Goal: Task Accomplishment & Management: Use online tool/utility

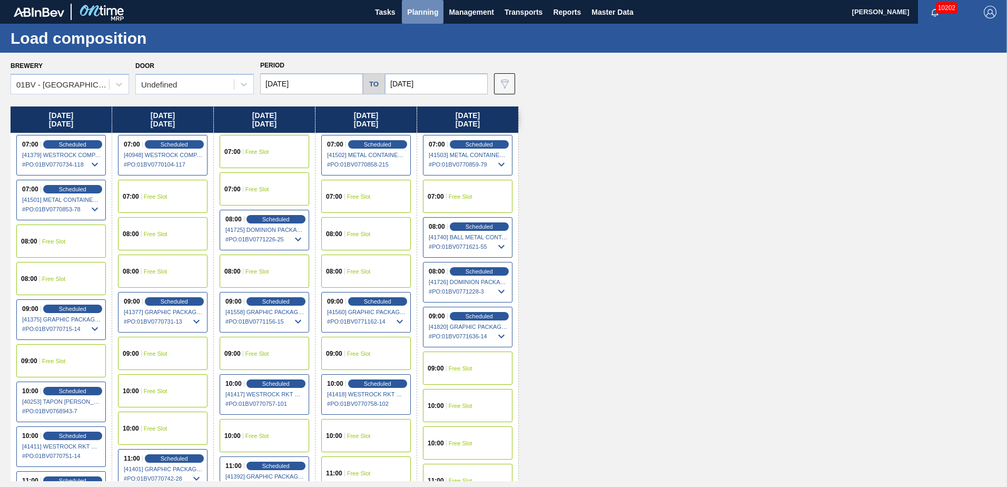
drag, startPoint x: 424, startPoint y: 9, endPoint x: 432, endPoint y: 36, distance: 28.0
click at [425, 9] on span "Planning" at bounding box center [422, 12] width 31 height 13
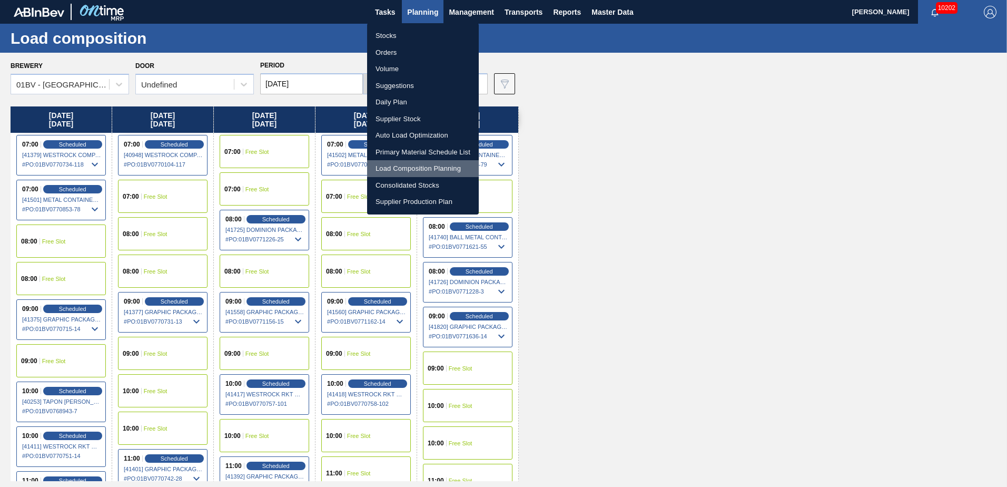
drag, startPoint x: 406, startPoint y: 165, endPoint x: 443, endPoint y: 164, distance: 37.4
click at [406, 165] on li "Load Composition Planning" at bounding box center [423, 168] width 112 height 17
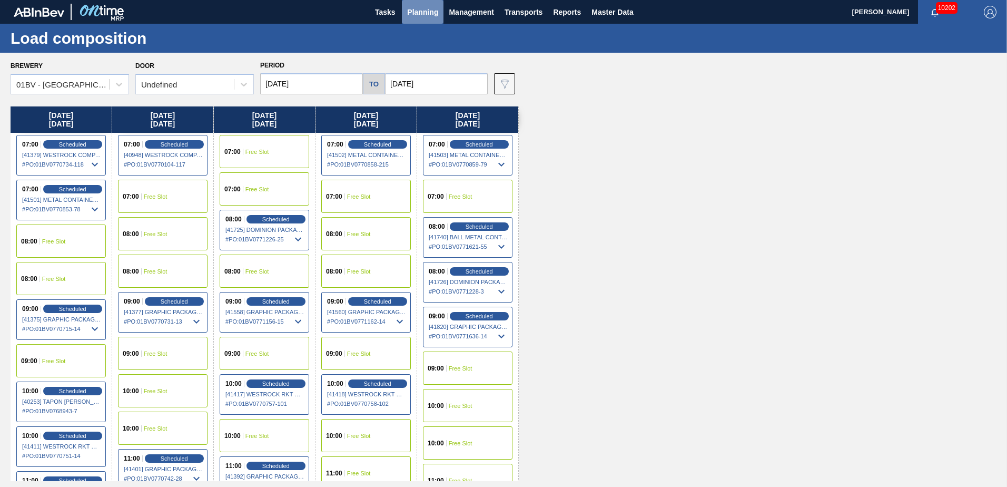
click at [421, 5] on button "Planning" at bounding box center [423, 12] width 42 height 24
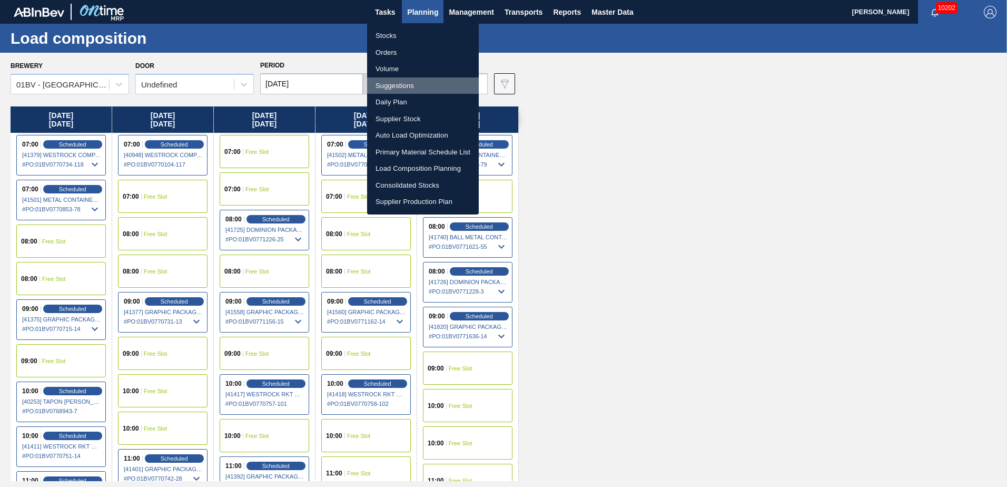
click at [408, 87] on li "Suggestions" at bounding box center [423, 85] width 112 height 17
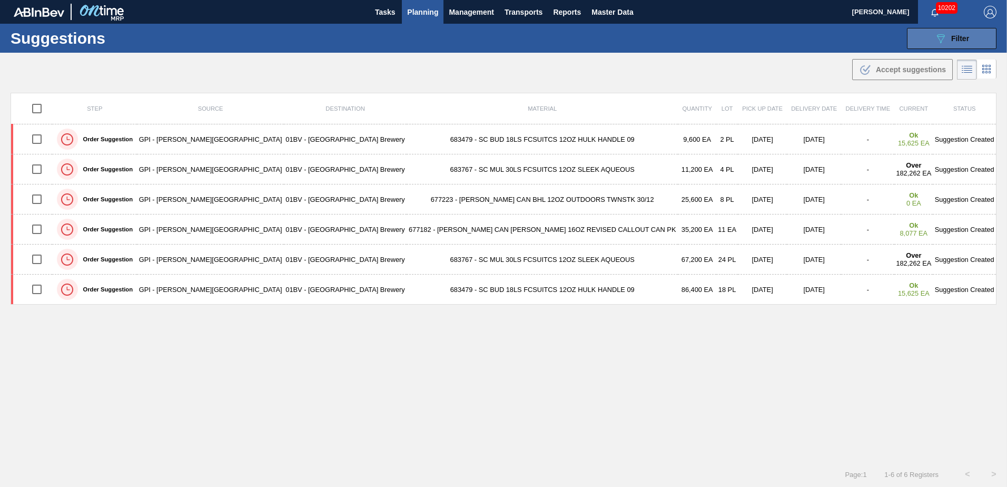
click at [955, 40] on span "Filter" at bounding box center [960, 38] width 18 height 8
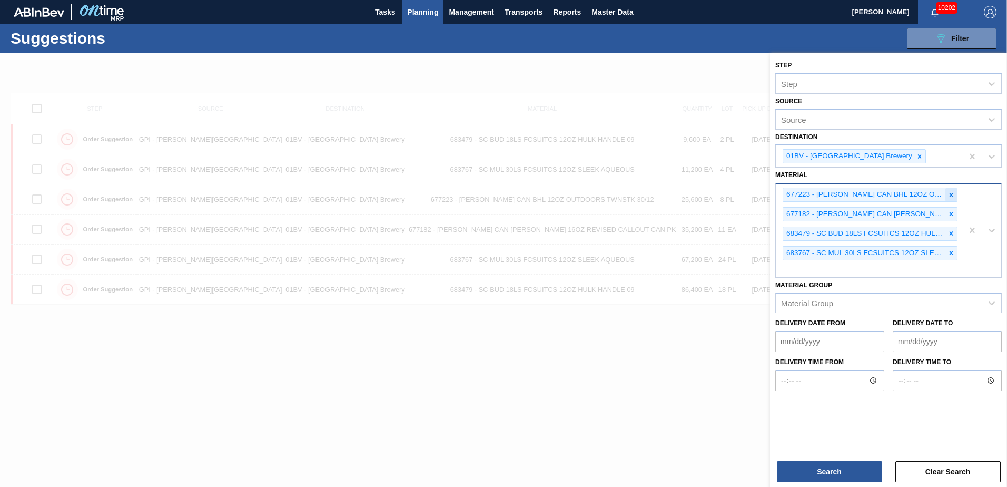
click at [952, 193] on icon at bounding box center [951, 194] width 7 height 7
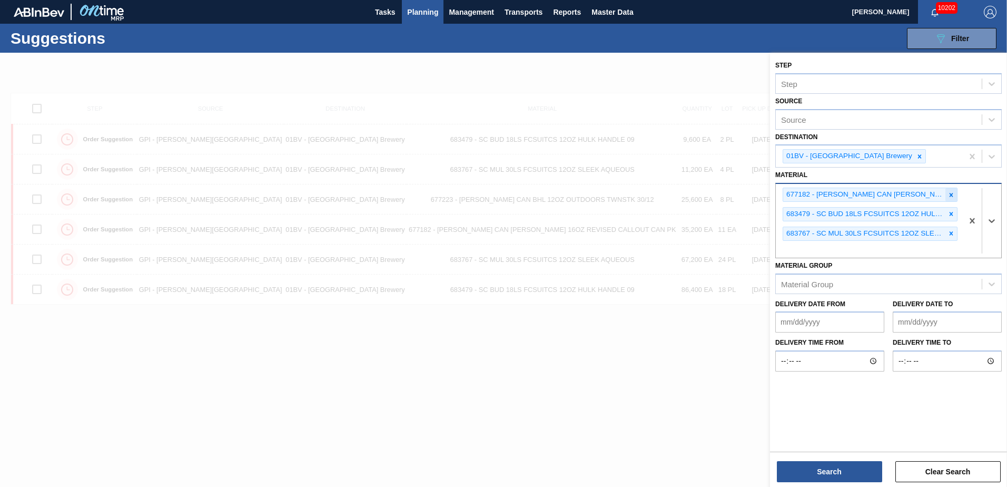
click at [951, 193] on icon at bounding box center [951, 194] width 7 height 7
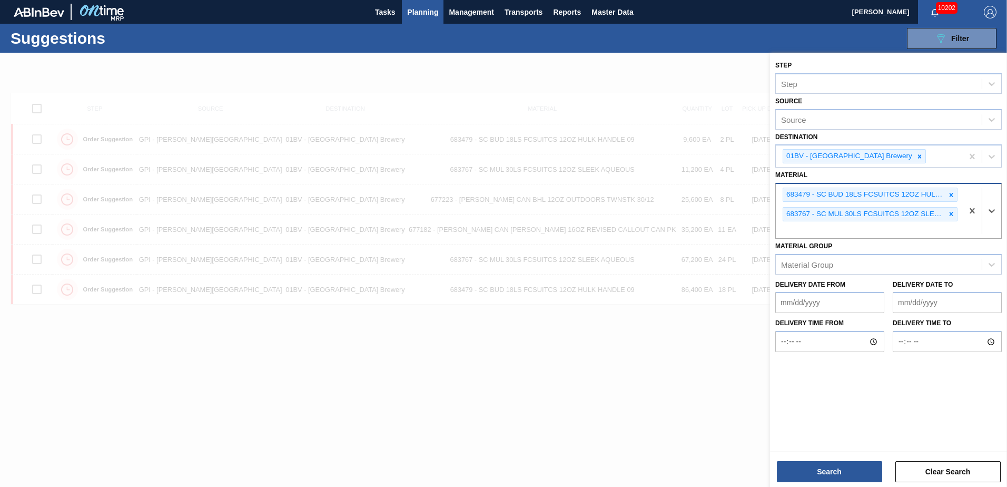
click at [951, 193] on icon at bounding box center [951, 194] width 7 height 7
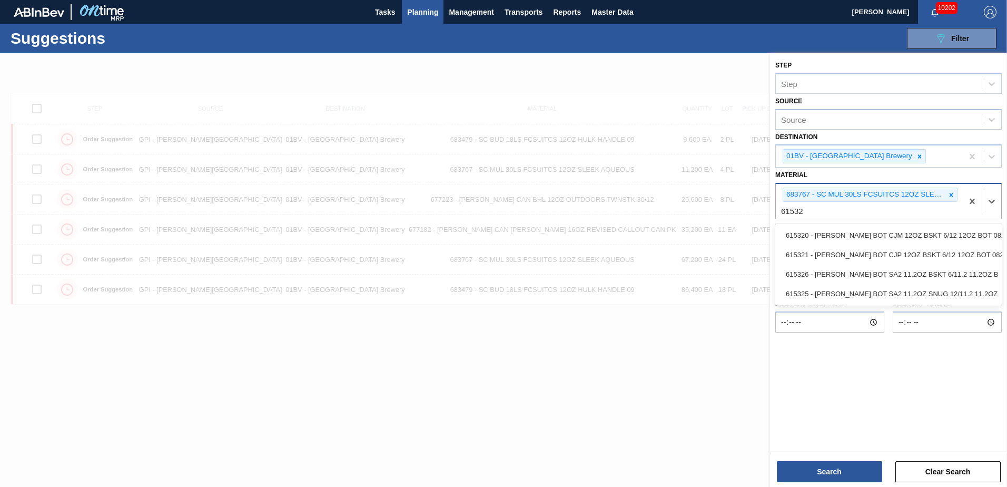
type input "615325"
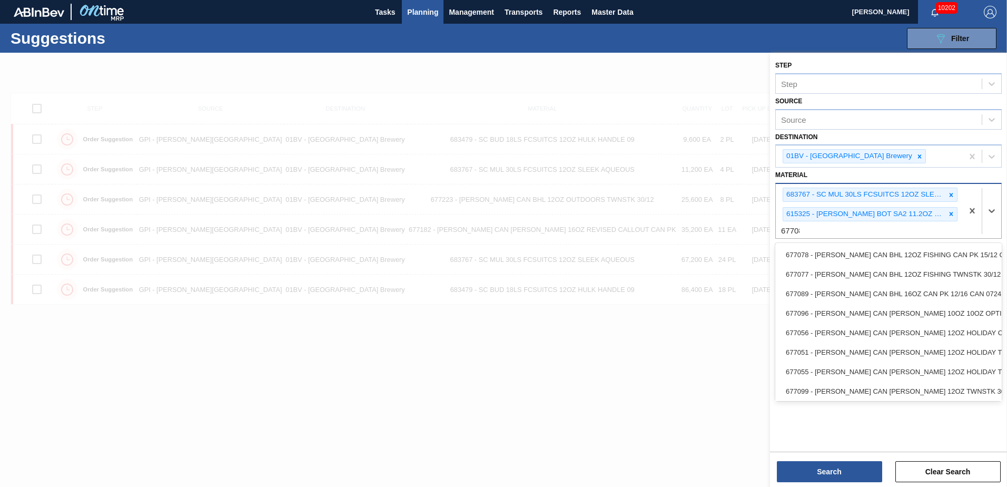
type input "677089"
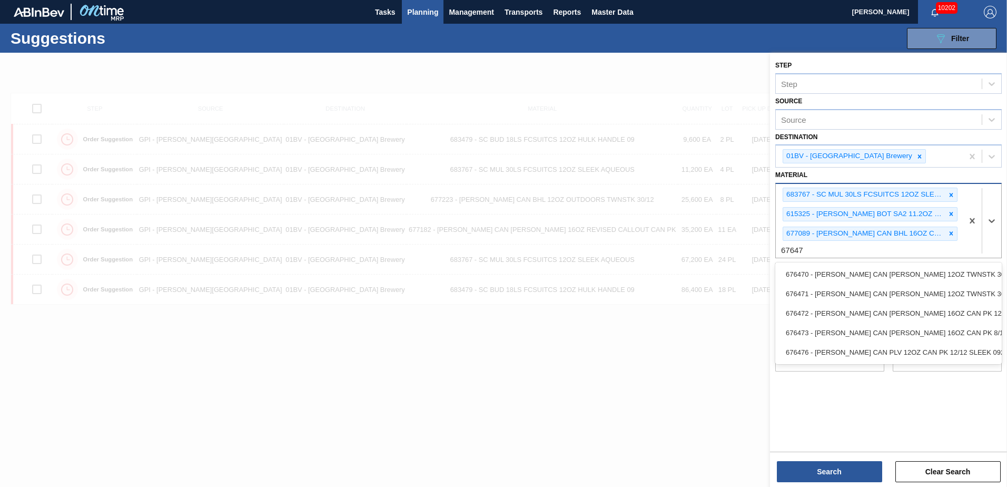
type input "676470"
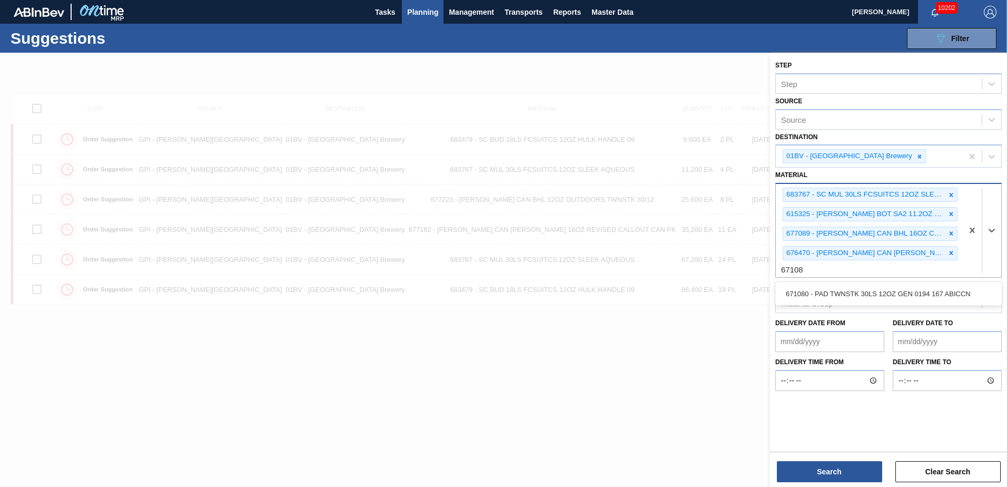
type input "671080"
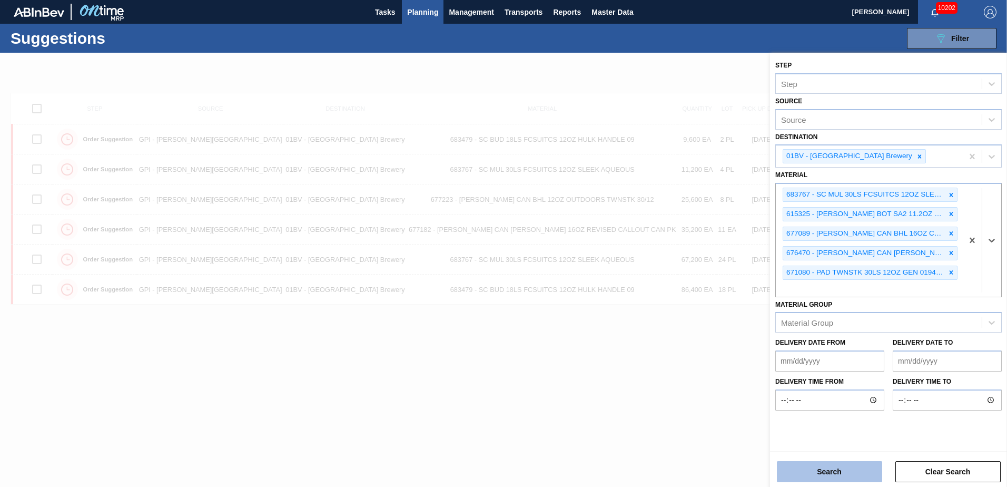
click at [809, 472] on button "Search" at bounding box center [829, 471] width 105 height 21
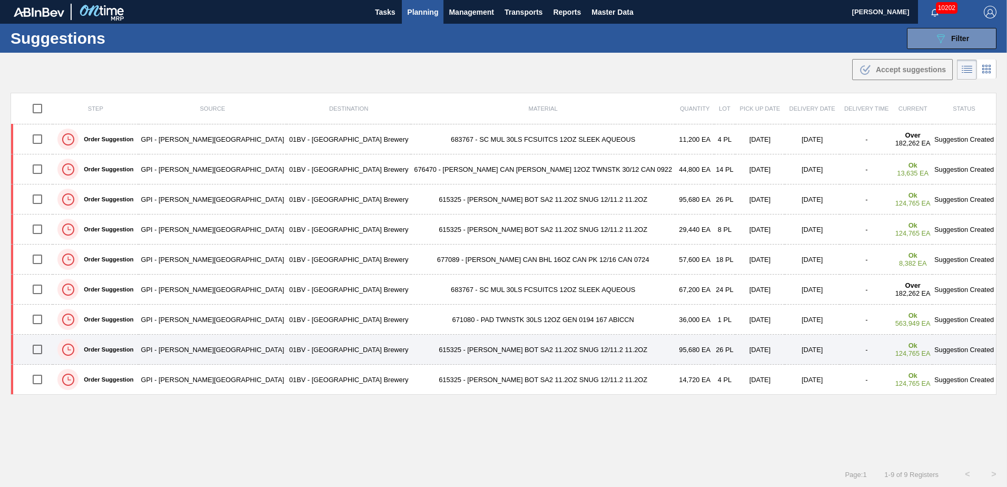
drag, startPoint x: 39, startPoint y: 351, endPoint x: 52, endPoint y: 350, distance: 12.7
click at [39, 351] on input "checkbox" at bounding box center [37, 349] width 22 height 22
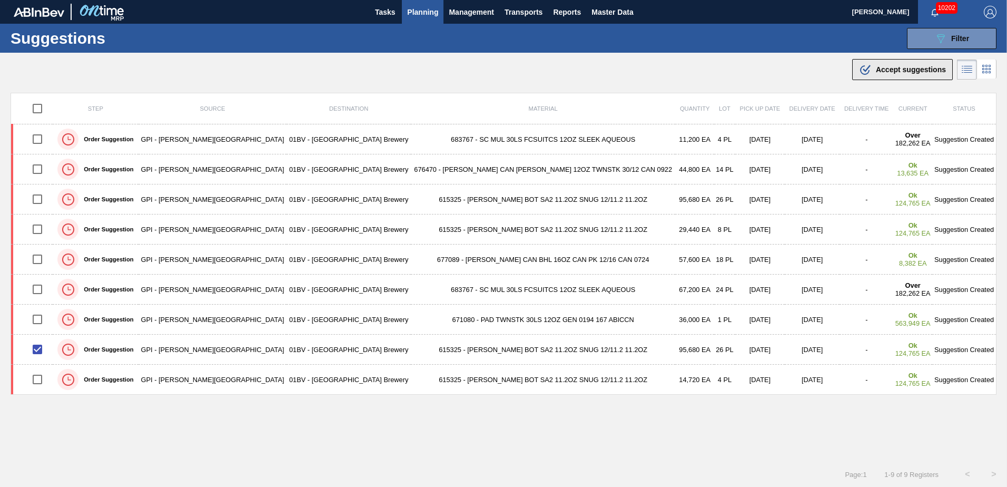
click at [901, 66] on span "Accept suggestions" at bounding box center [911, 69] width 70 height 8
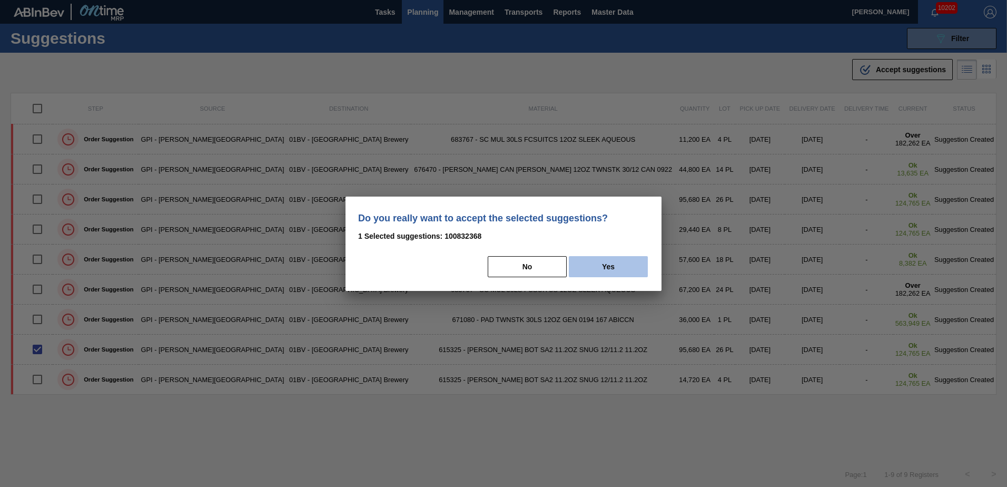
click at [619, 271] on button "Yes" at bounding box center [608, 266] width 79 height 21
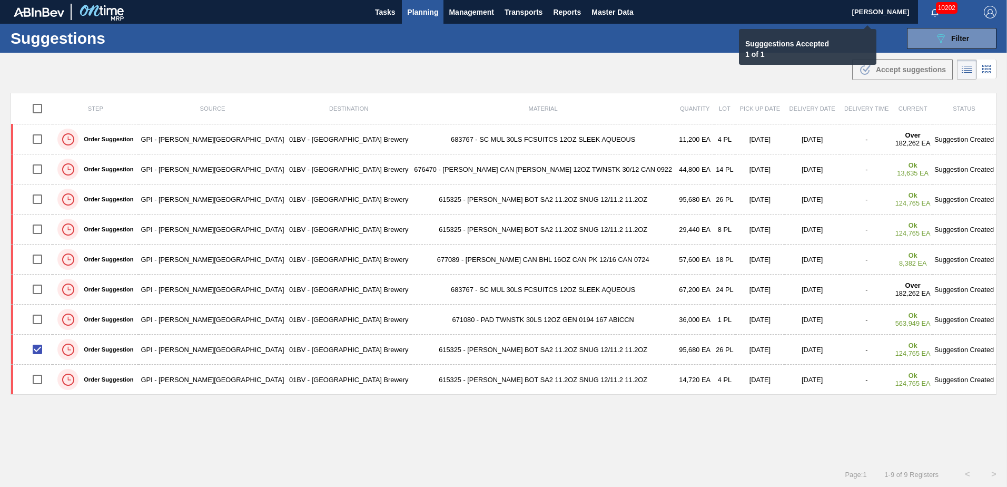
checkbox input "false"
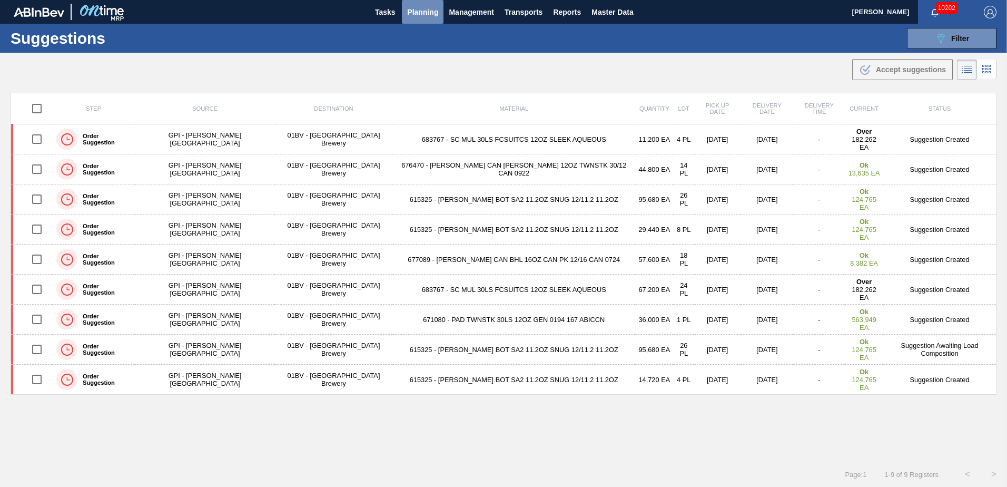
click at [428, 11] on span "Planning" at bounding box center [422, 12] width 31 height 13
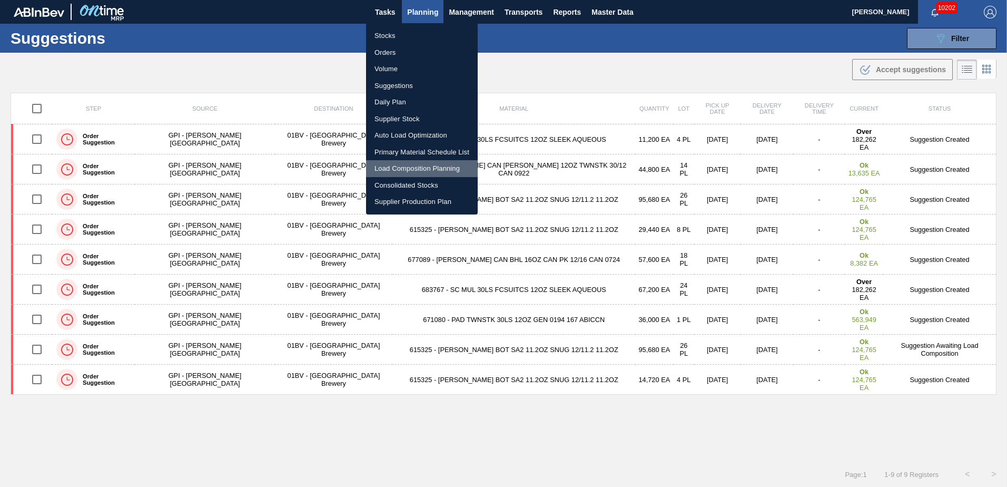
click at [413, 167] on li "Load Composition Planning" at bounding box center [422, 168] width 112 height 17
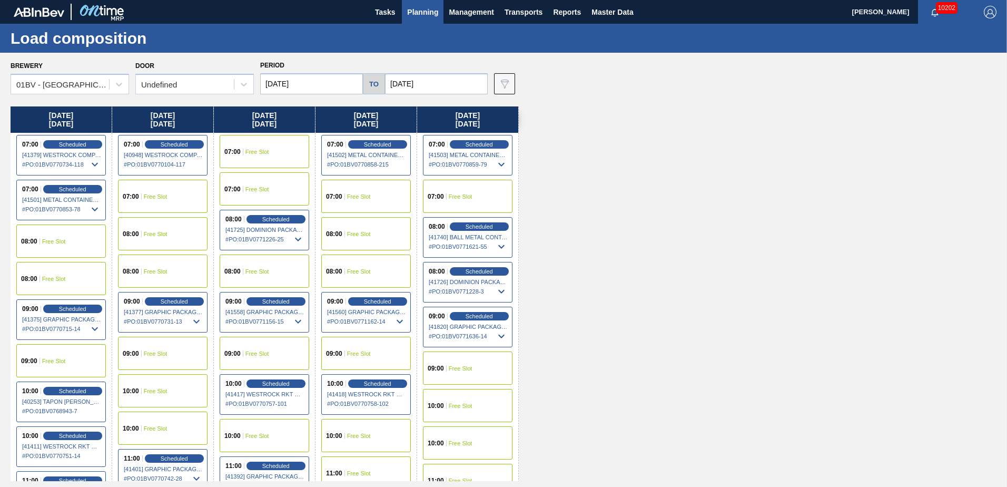
click at [441, 85] on input "[DATE]" at bounding box center [436, 83] width 103 height 21
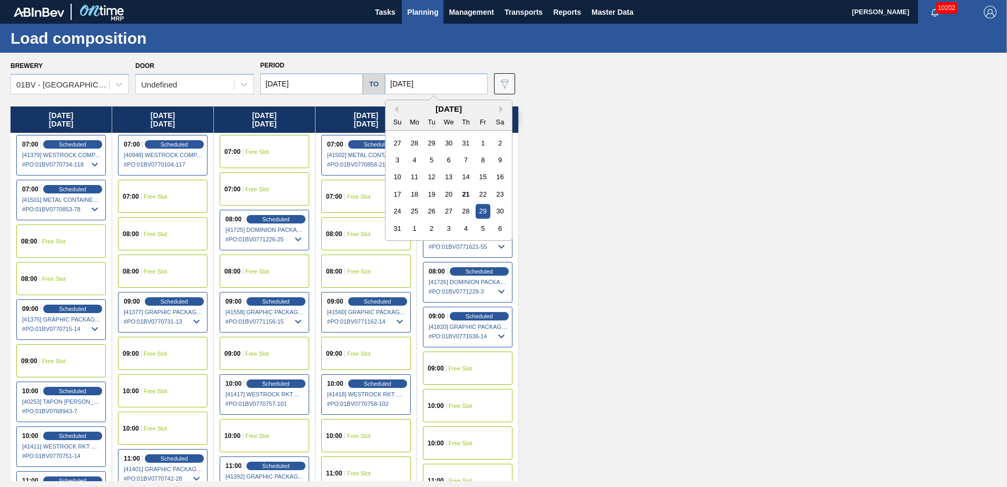
drag, startPoint x: 480, startPoint y: 229, endPoint x: 476, endPoint y: 225, distance: 5.6
click at [479, 229] on div "5" at bounding box center [483, 228] width 14 height 14
type input "[DATE]"
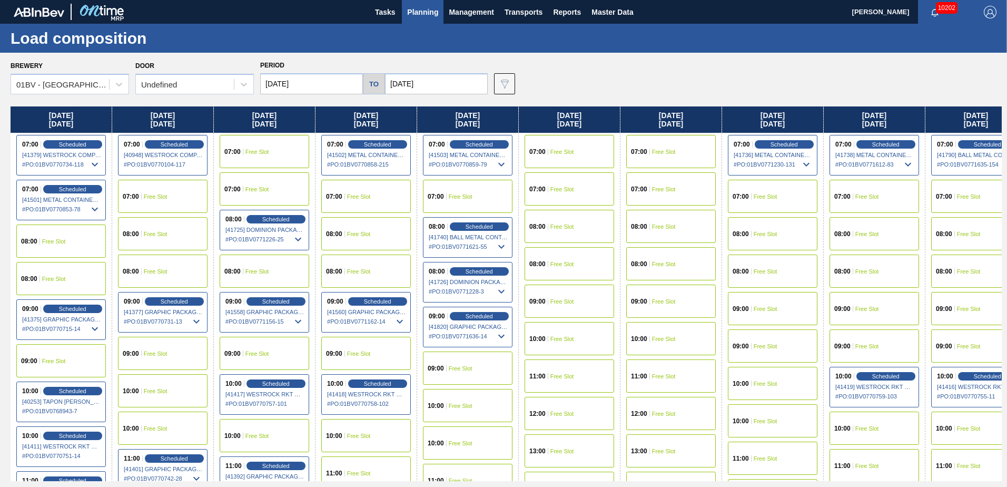
click at [315, 84] on input "[DATE]" at bounding box center [311, 83] width 103 height 21
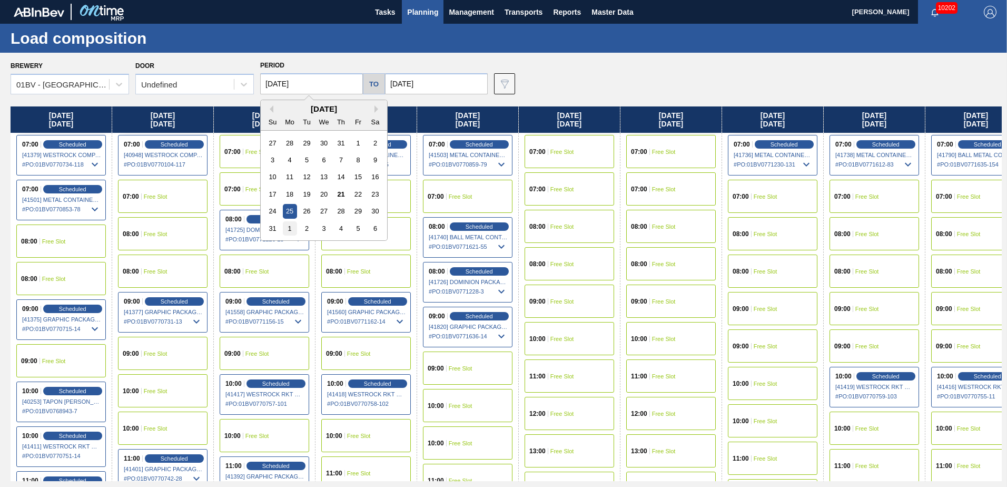
click at [288, 229] on div "1" at bounding box center [290, 228] width 14 height 14
type input "[DATE]"
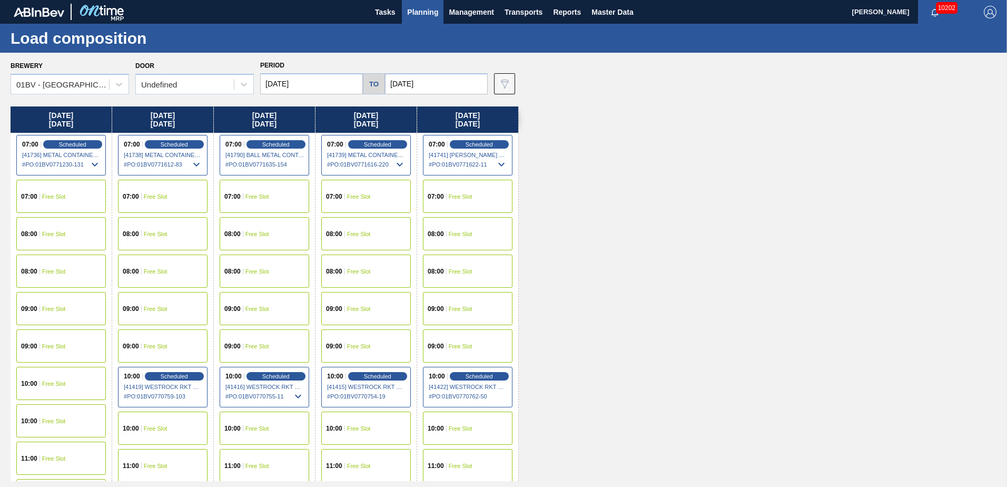
click at [360, 311] on span "Free Slot" at bounding box center [359, 308] width 24 height 6
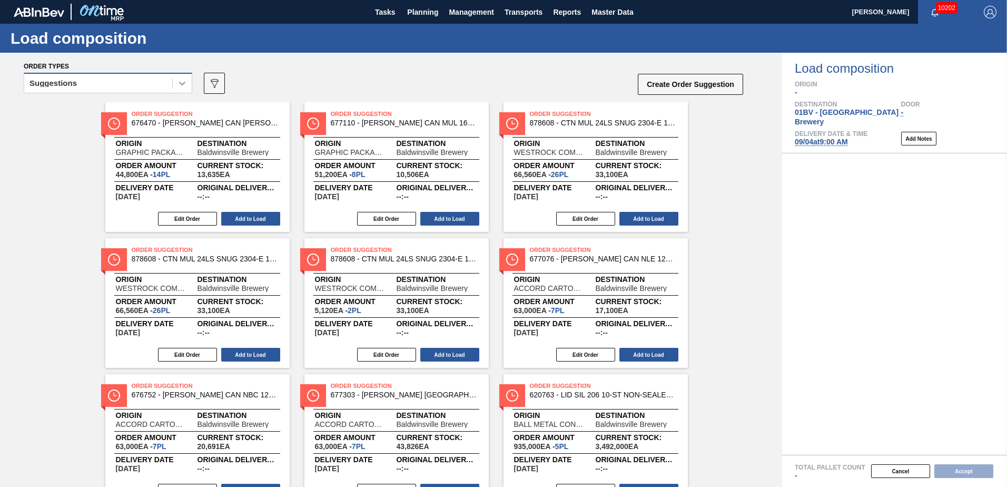
click at [184, 83] on icon at bounding box center [182, 84] width 6 height 4
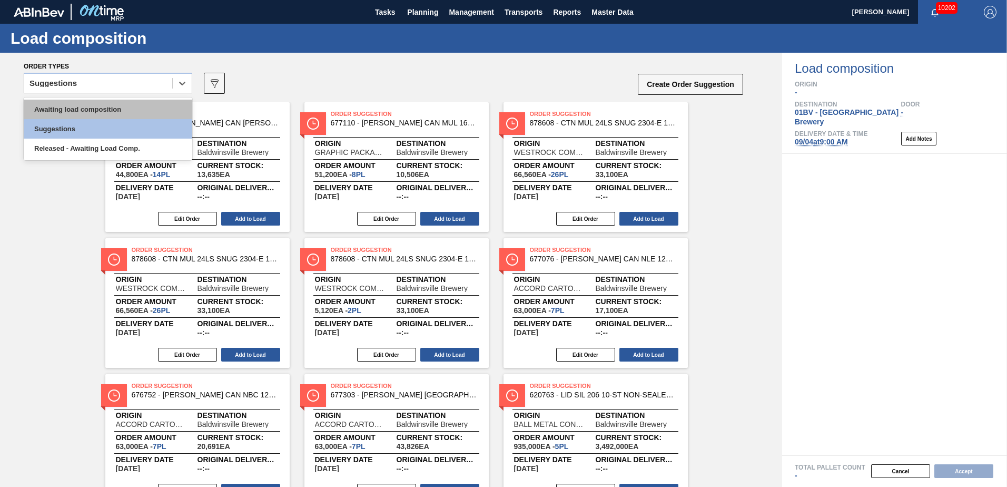
click at [116, 109] on div "Awaiting load composition" at bounding box center [108, 109] width 169 height 19
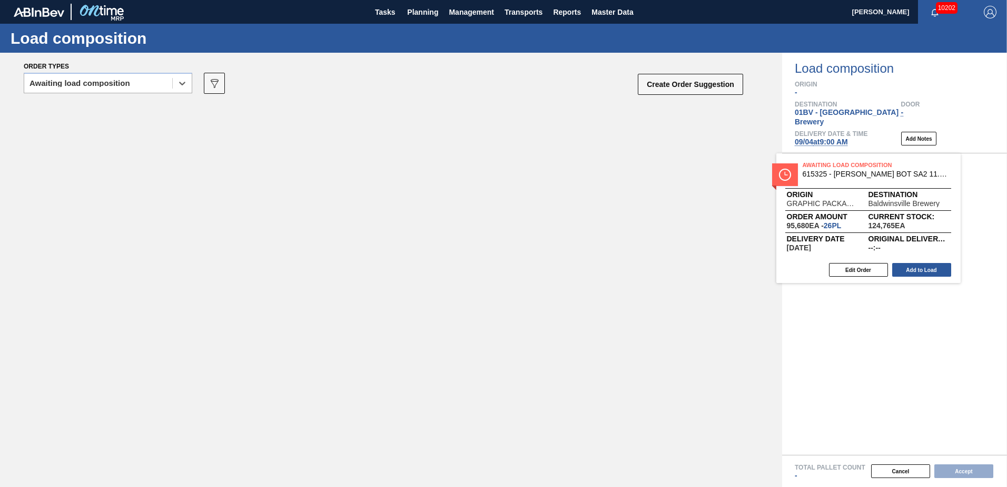
drag, startPoint x: 188, startPoint y: 113, endPoint x: 865, endPoint y: 163, distance: 679.8
click at [865, 163] on div "Order types option Awaiting load composition, selected. Select is focused ,type…" at bounding box center [503, 270] width 1007 height 434
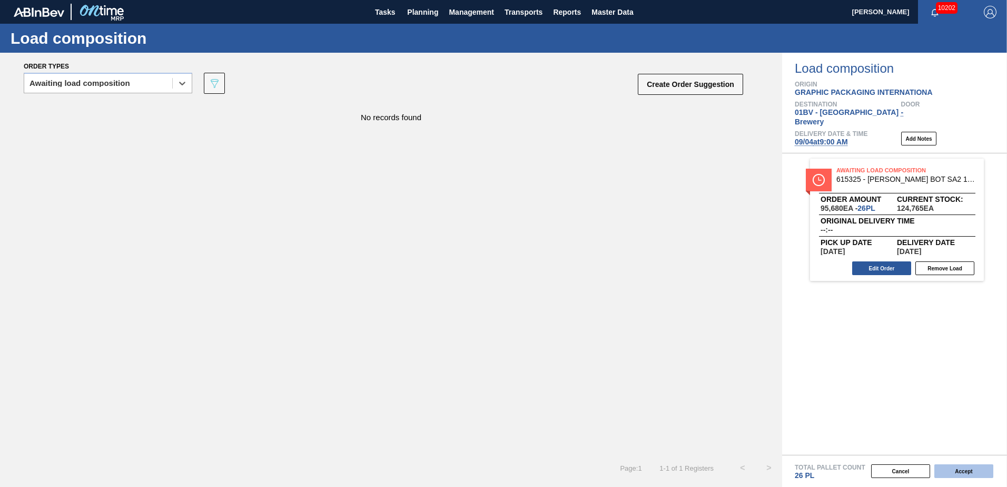
click at [961, 470] on button "Accept" at bounding box center [963, 471] width 59 height 14
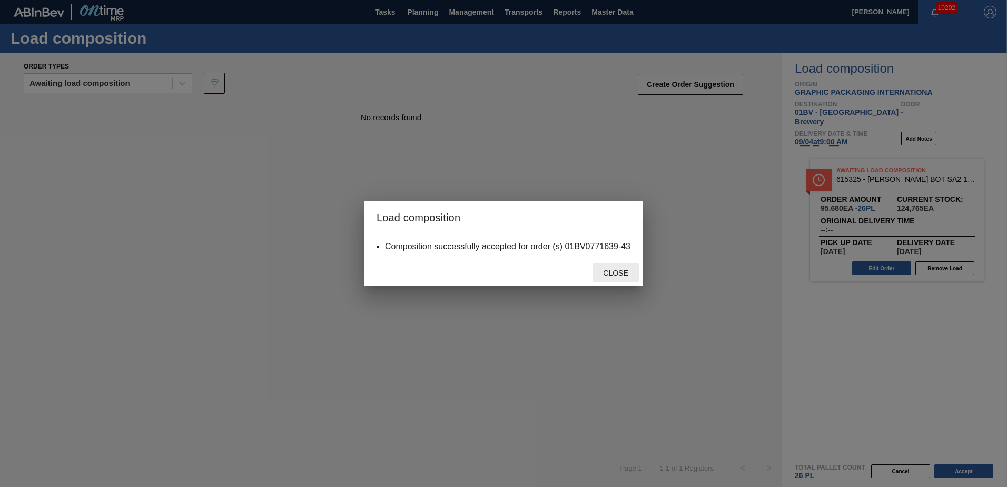
click at [607, 275] on span "Close" at bounding box center [616, 273] width 42 height 8
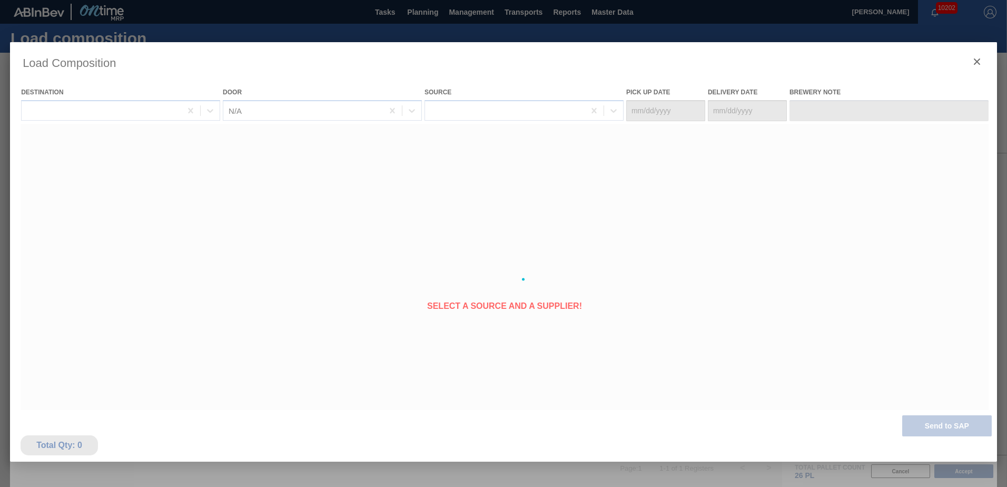
type Date "[DATE]"
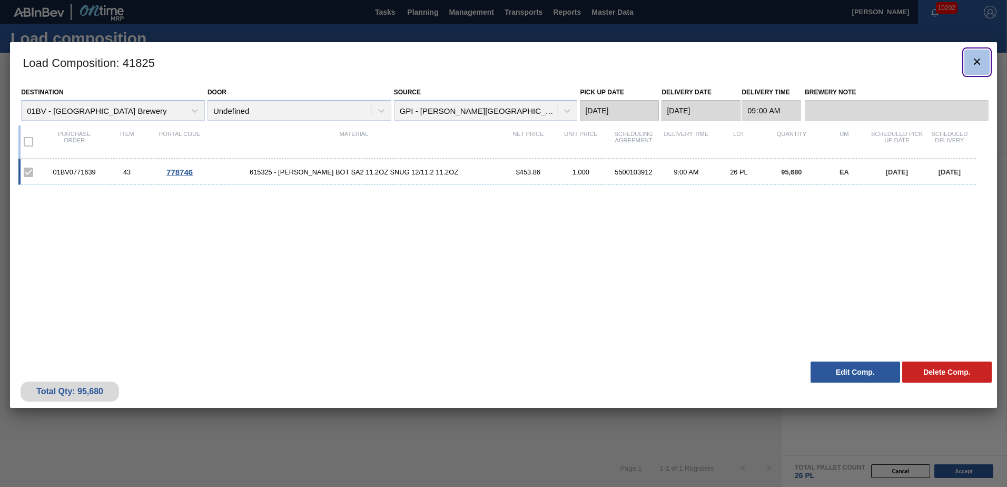
click at [978, 62] on icon "botão de ícone" at bounding box center [977, 61] width 13 height 13
